Goal: Information Seeking & Learning: Learn about a topic

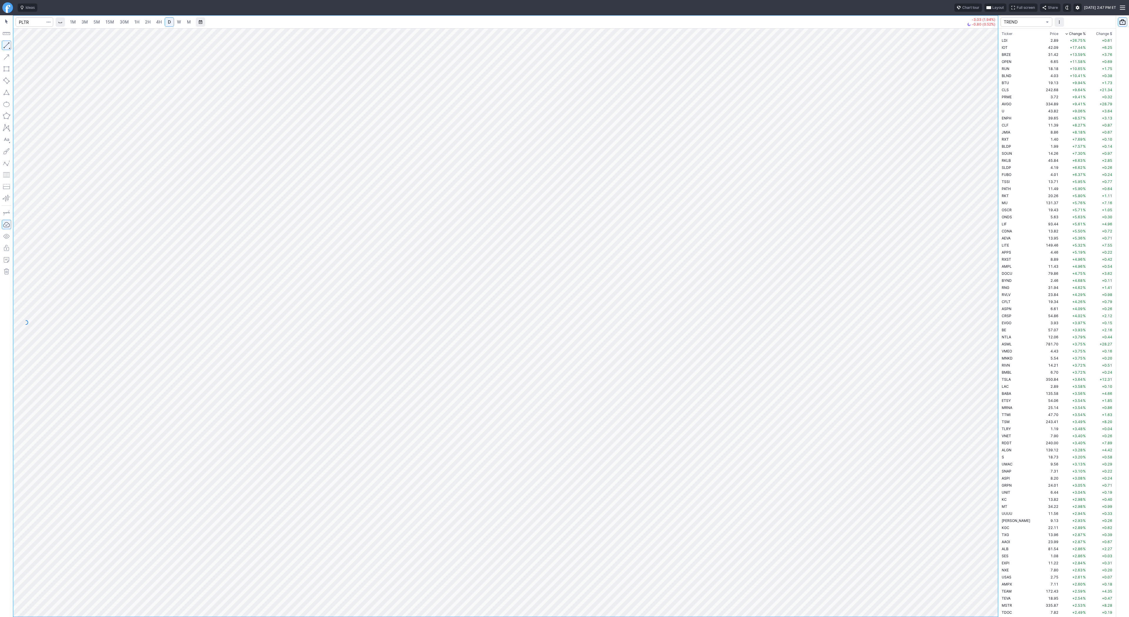
scroll to position [1497, 0]
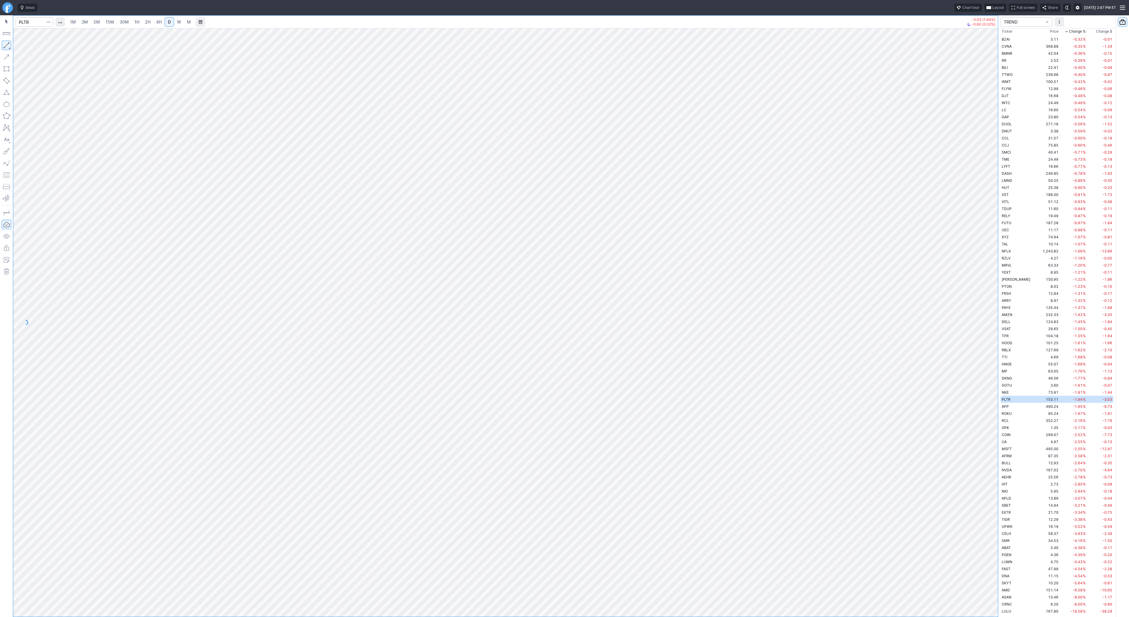
click at [1069, 31] on span "Change %" at bounding box center [1077, 32] width 17 height 6
click at [1069, 30] on span "Change %" at bounding box center [1077, 32] width 17 height 6
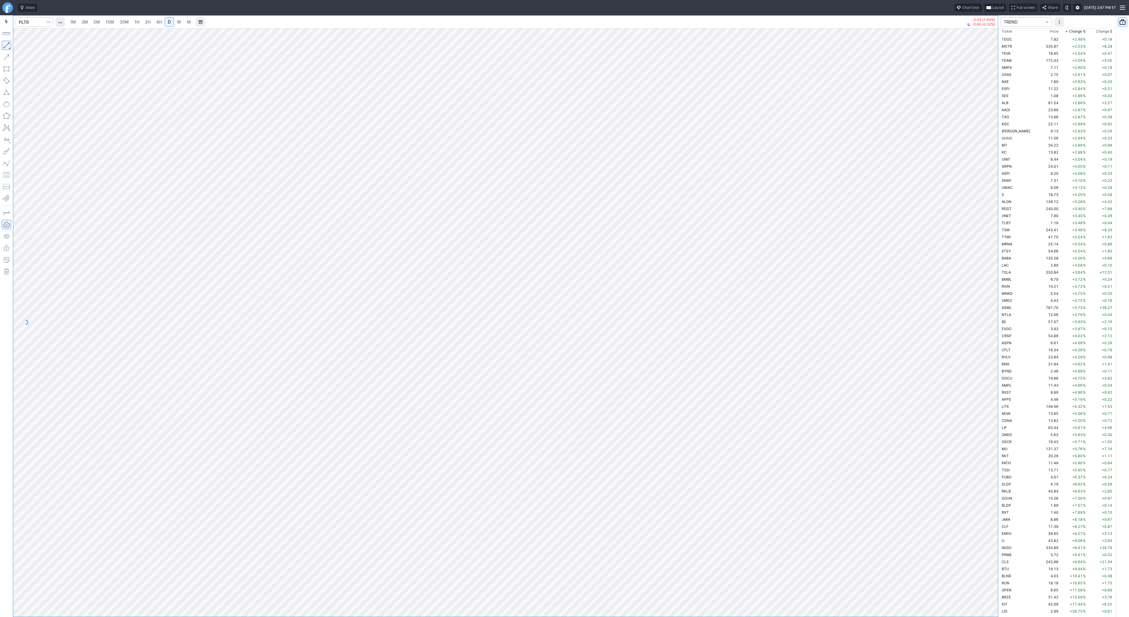
click at [1070, 31] on span "Change %" at bounding box center [1077, 32] width 17 height 6
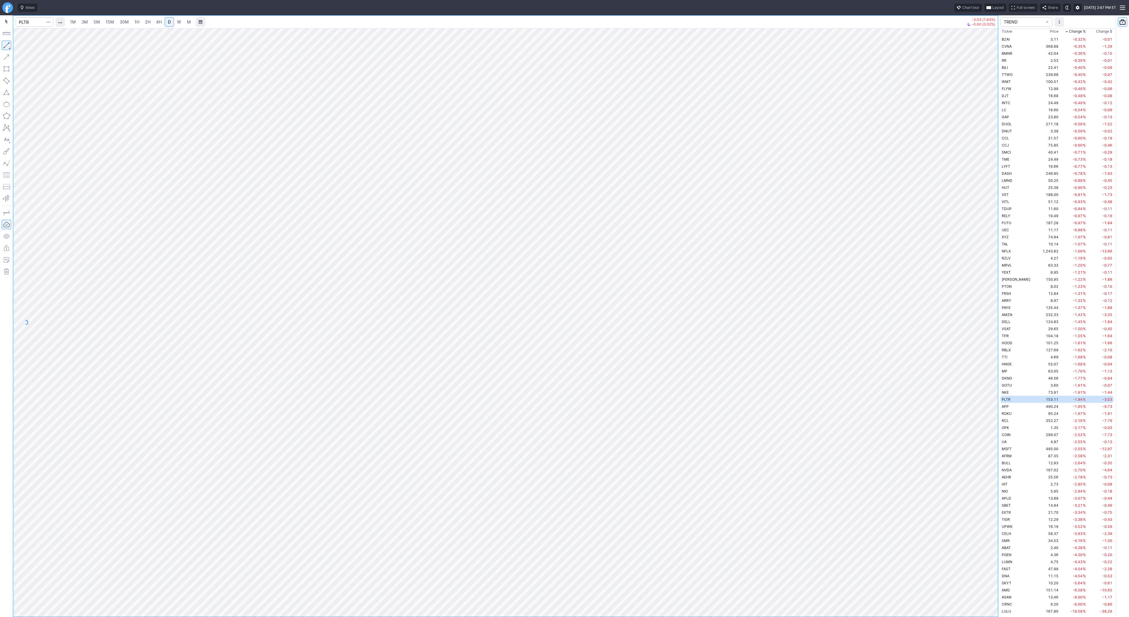
click at [1070, 31] on span "Change %" at bounding box center [1077, 32] width 17 height 6
click at [1069, 31] on span "Change %" at bounding box center [1077, 34] width 17 height 6
click at [1069, 32] on span "Change %" at bounding box center [1077, 34] width 17 height 6
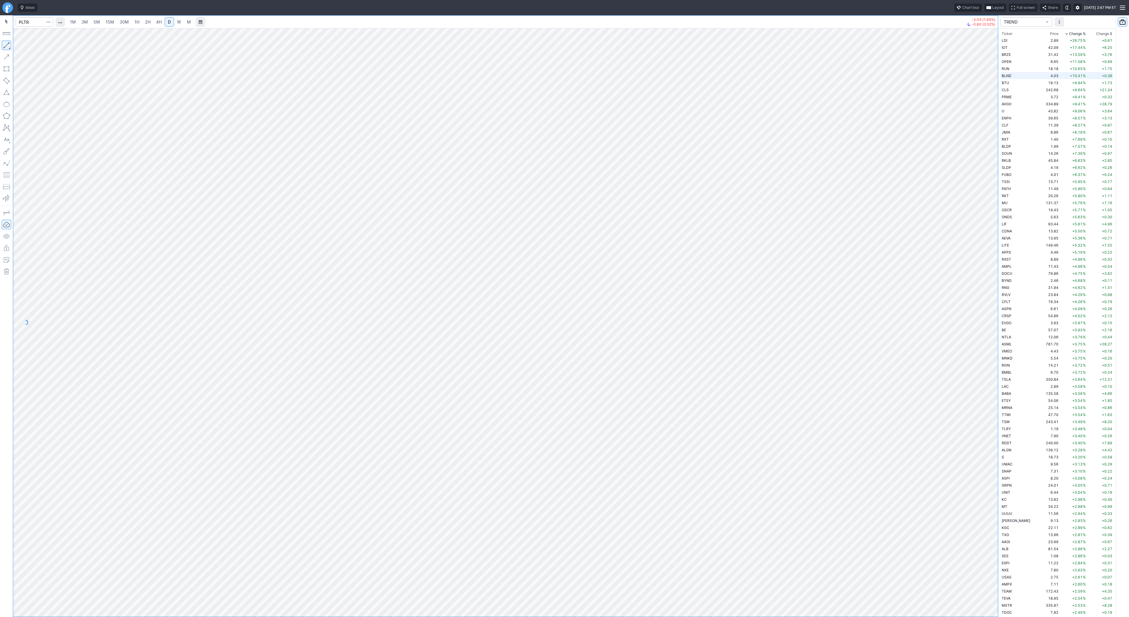
click at [1011, 75] on span "BLND" at bounding box center [1007, 76] width 10 height 4
click at [1017, 91] on td "CLS" at bounding box center [1019, 89] width 37 height 7
click at [1006, 99] on span "PRME" at bounding box center [1007, 97] width 10 height 4
click at [1038, 90] on td "242.68" at bounding box center [1049, 89] width 22 height 7
click at [1009, 97] on span "PRME" at bounding box center [1007, 97] width 10 height 4
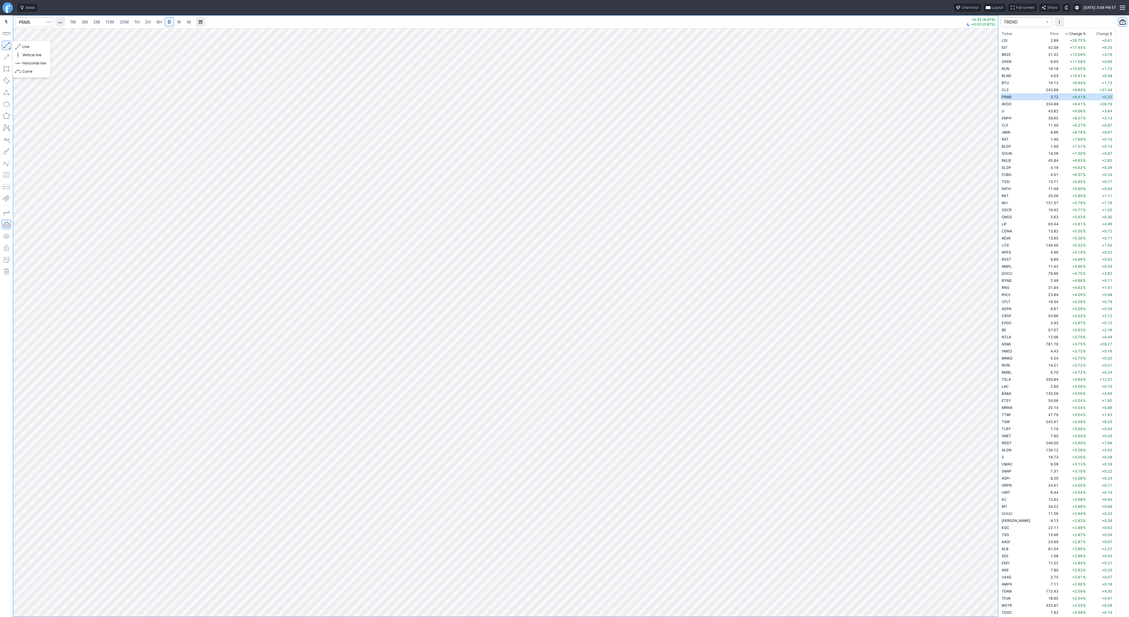
click at [7, 44] on button "button" at bounding box center [6, 45] width 9 height 9
click at [10, 46] on button "button" at bounding box center [6, 45] width 9 height 9
click at [5, 45] on button "button" at bounding box center [6, 45] width 9 height 9
click at [26, 46] on span "Line" at bounding box center [34, 47] width 24 height 6
click at [24, 44] on span "Line" at bounding box center [34, 47] width 24 height 6
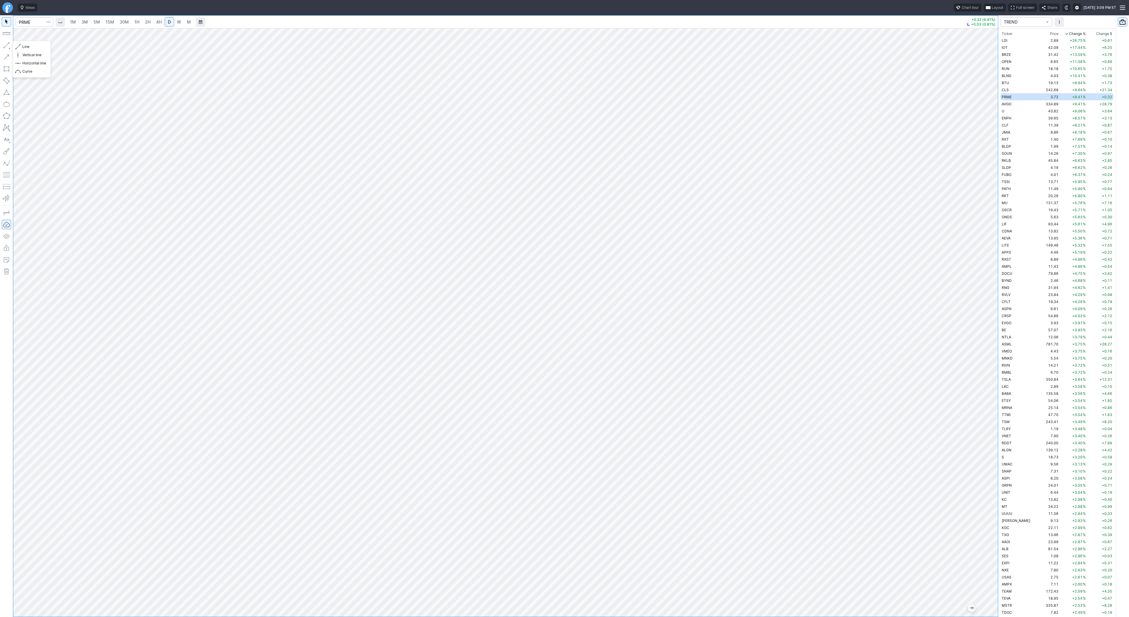
click at [30, 50] on button "Line" at bounding box center [31, 47] width 34 height 8
click at [23, 47] on span "Line" at bounding box center [34, 47] width 24 height 6
click at [1038, 103] on td "334.89" at bounding box center [1049, 103] width 22 height 7
click at [23, 47] on span "Line" at bounding box center [34, 47] width 24 height 6
drag, startPoint x: 37, startPoint y: 49, endPoint x: 43, endPoint y: 51, distance: 6.8
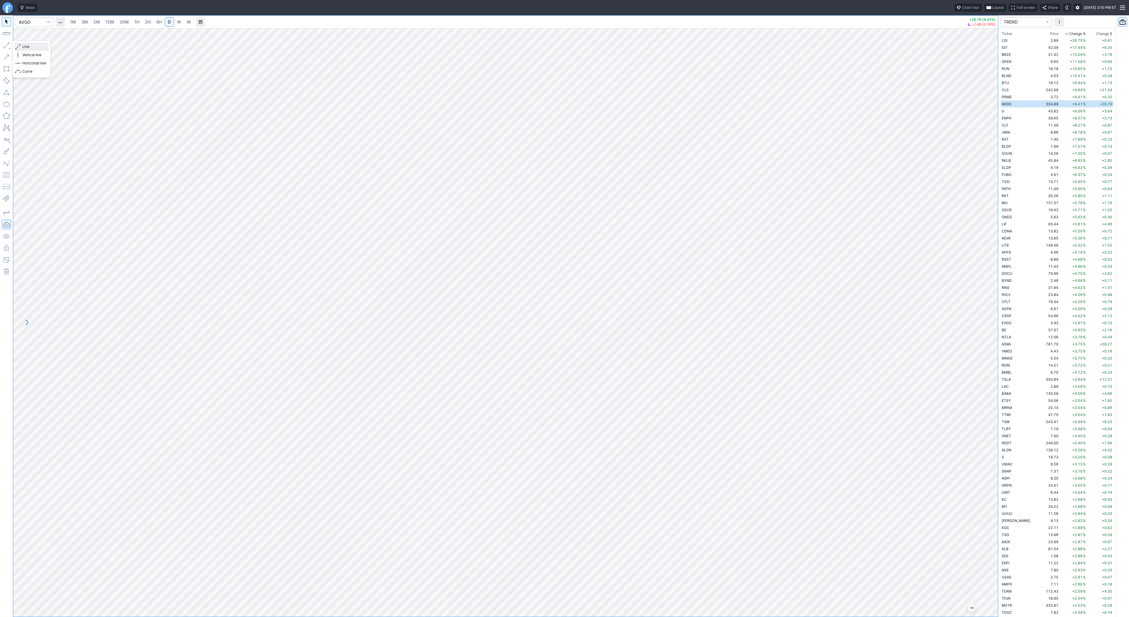
click at [37, 49] on span "Line" at bounding box center [34, 47] width 24 height 6
click at [1002, 109] on span "U" at bounding box center [1003, 111] width 3 height 4
